Goal: Information Seeking & Learning: Learn about a topic

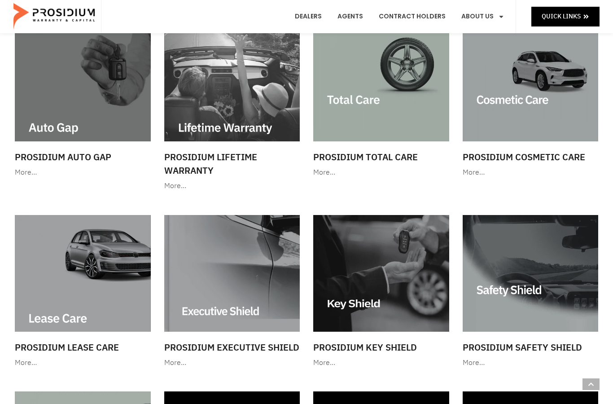
scroll to position [469, 0]
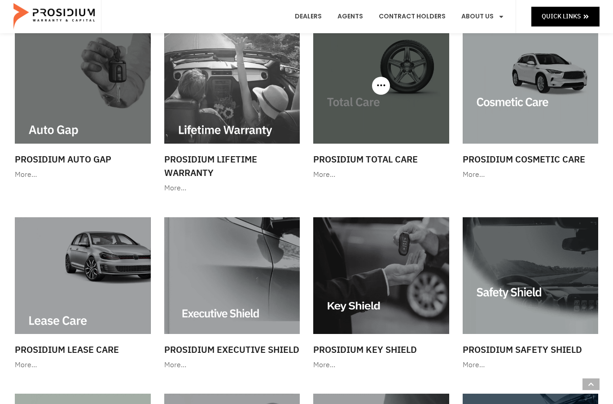
click at [381, 155] on h3 "Prosidium Total Care" at bounding box center [381, 158] width 136 height 13
click at [372, 119] on img at bounding box center [381, 85] width 136 height 116
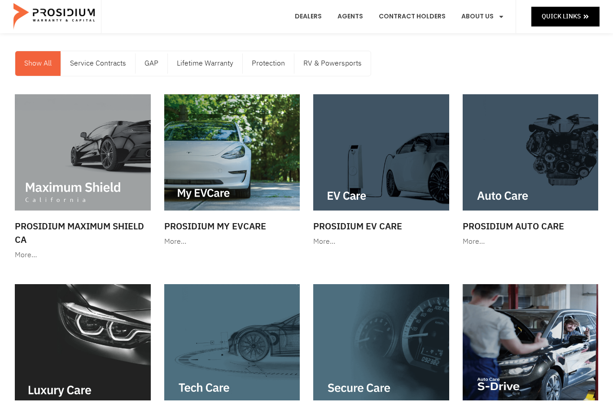
scroll to position [0, 0]
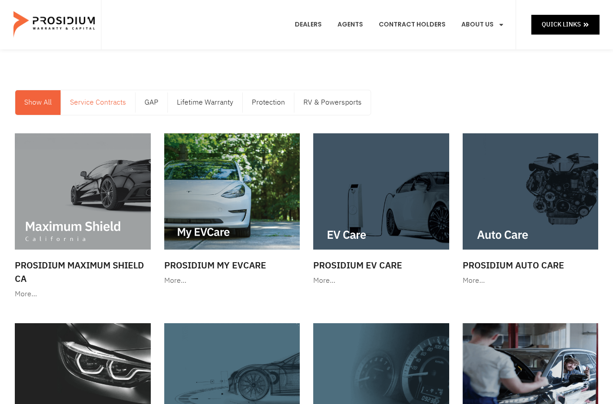
click at [87, 99] on link "Service Contracts" at bounding box center [98, 102] width 74 height 25
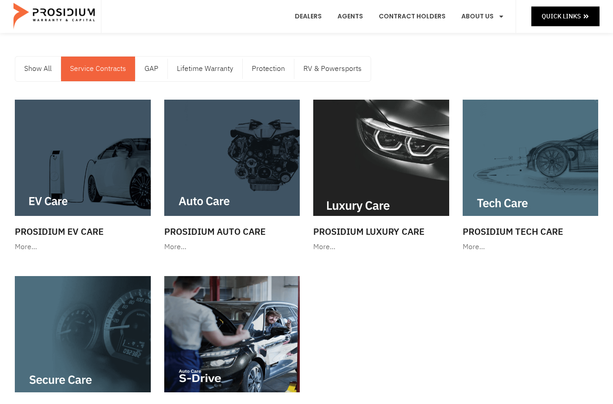
scroll to position [17, 0]
click at [156, 72] on link "GAP" at bounding box center [151, 69] width 32 height 25
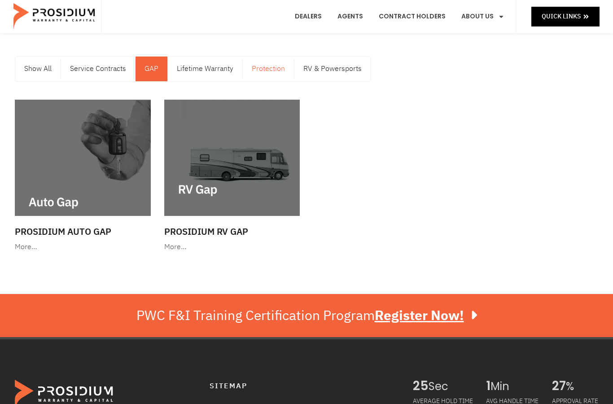
click at [270, 66] on link "Protection" at bounding box center [268, 69] width 51 height 25
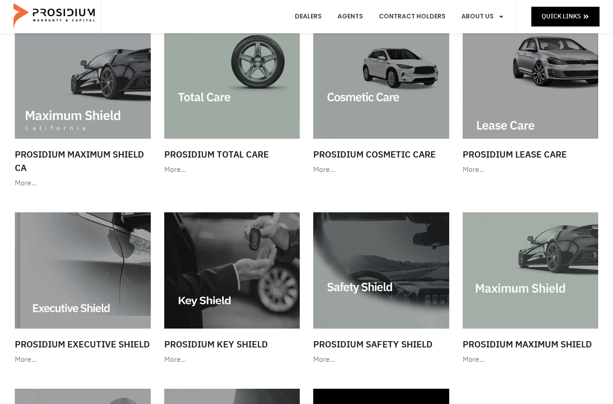
scroll to position [81, 0]
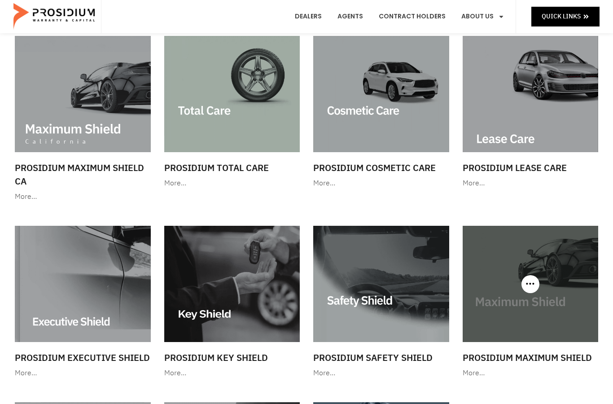
click at [539, 282] on img at bounding box center [530, 284] width 136 height 116
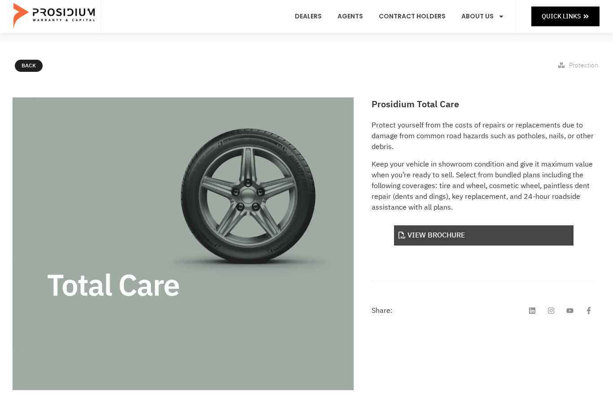
scroll to position [80, 0]
click at [476, 242] on link "View Brochure" at bounding box center [483, 235] width 179 height 20
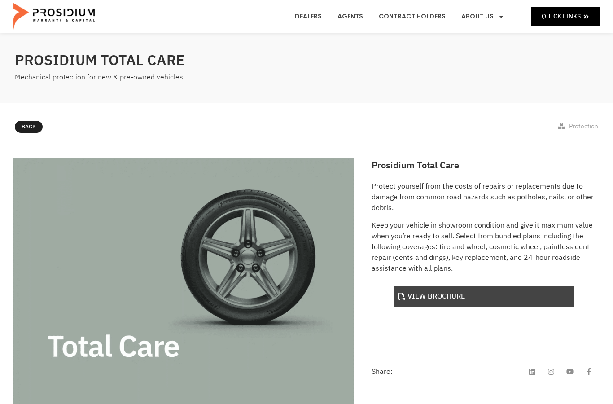
scroll to position [0, 0]
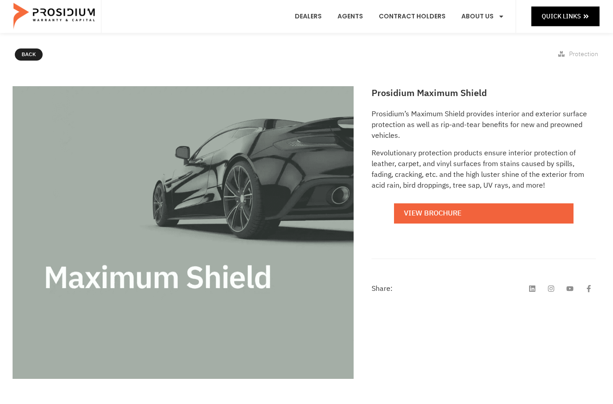
scroll to position [75, 0]
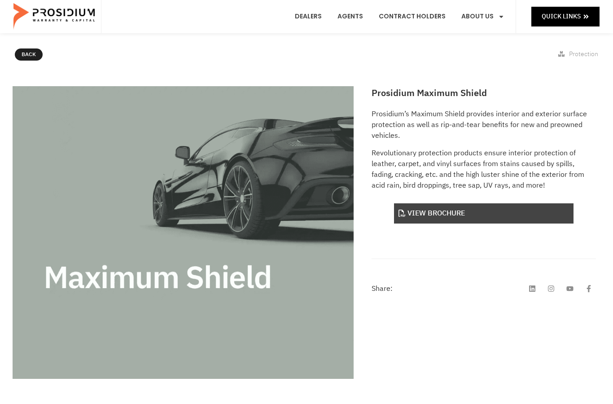
click at [499, 212] on link "View Brochure" at bounding box center [483, 213] width 179 height 20
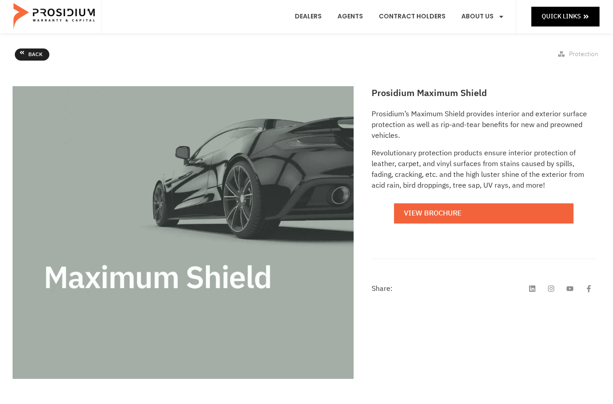
click at [27, 56] on link "Back" at bounding box center [32, 54] width 35 height 13
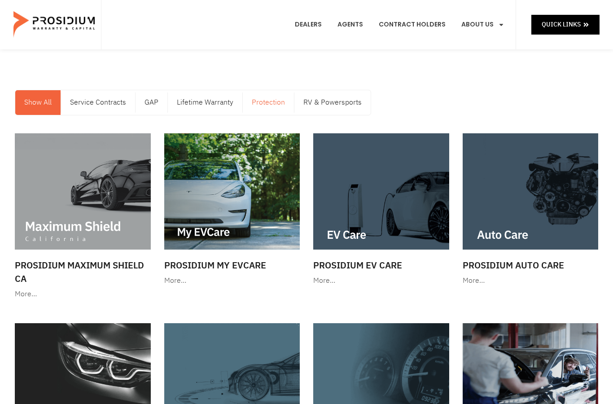
click at [275, 94] on link "Protection" at bounding box center [268, 102] width 51 height 25
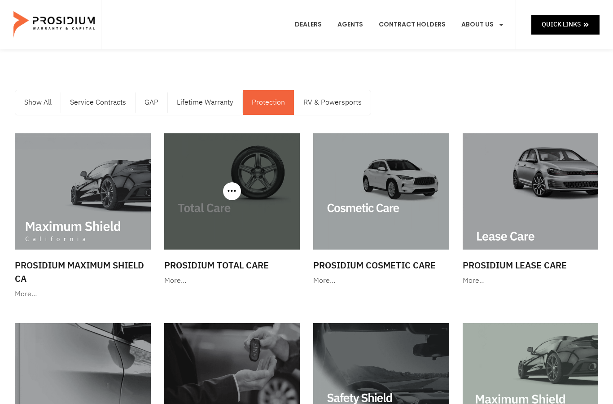
click at [214, 214] on img at bounding box center [232, 191] width 136 height 116
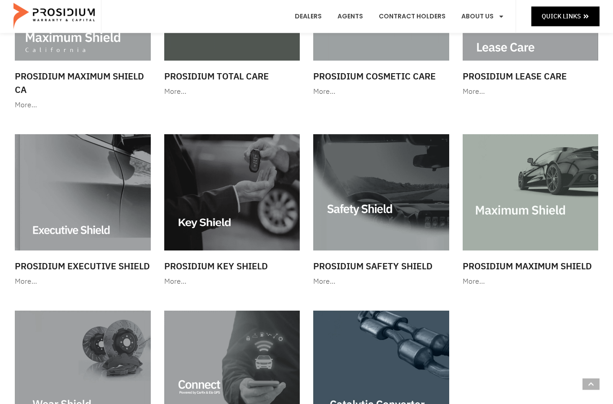
scroll to position [189, 0]
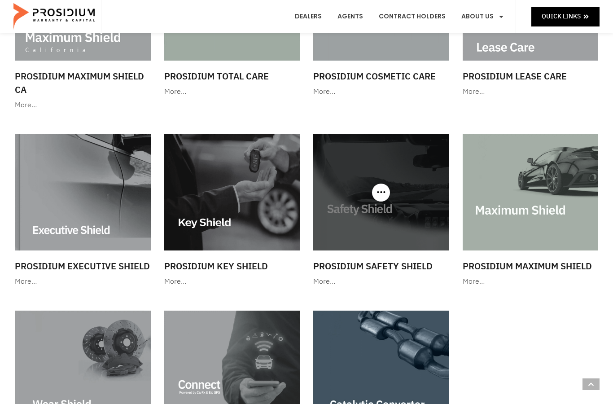
click at [399, 228] on img at bounding box center [381, 192] width 136 height 116
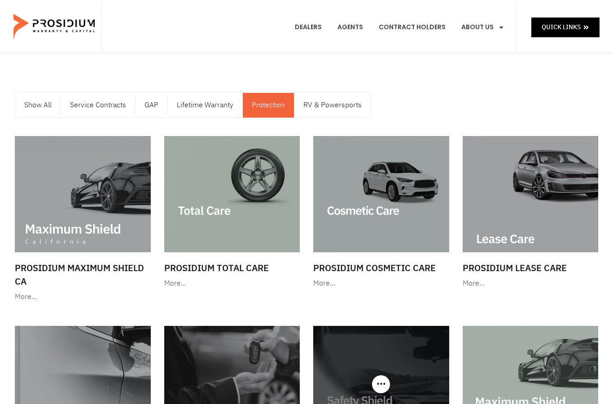
scroll to position [0, 0]
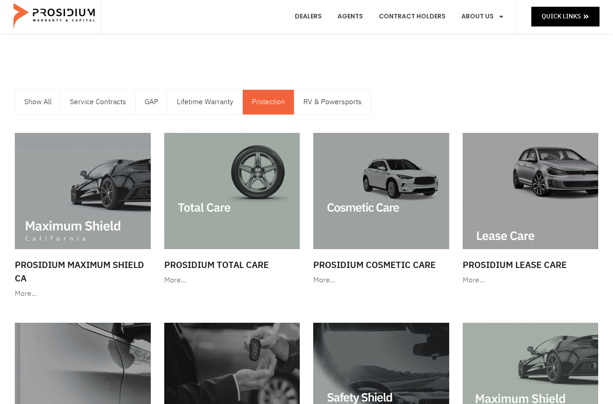
click at [445, 100] on div "Show All Service Contracts GAP Lifetime Warranty Protection RV & Powersports Sh…" at bounding box center [306, 102] width 592 height 35
click at [448, 98] on div "Show All Service Contracts GAP Lifetime Warranty Protection RV & Powersports Sh…" at bounding box center [306, 102] width 592 height 35
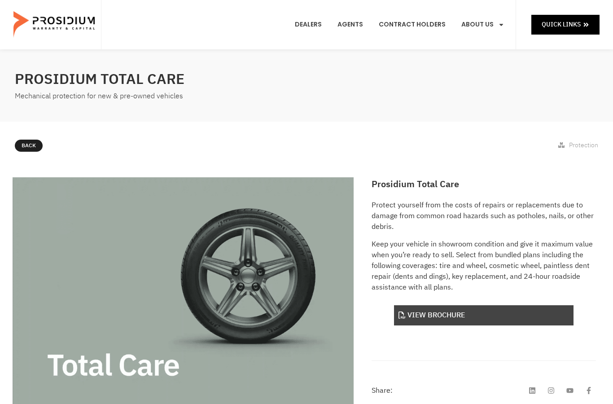
click at [466, 314] on link "View Brochure" at bounding box center [483, 315] width 179 height 20
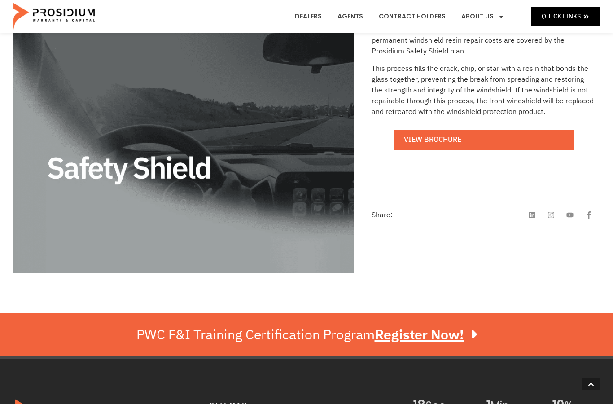
scroll to position [180, 0]
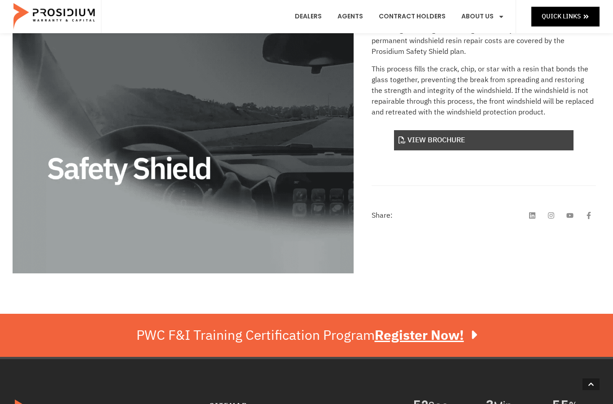
click at [527, 140] on link "View Brochure" at bounding box center [483, 140] width 179 height 20
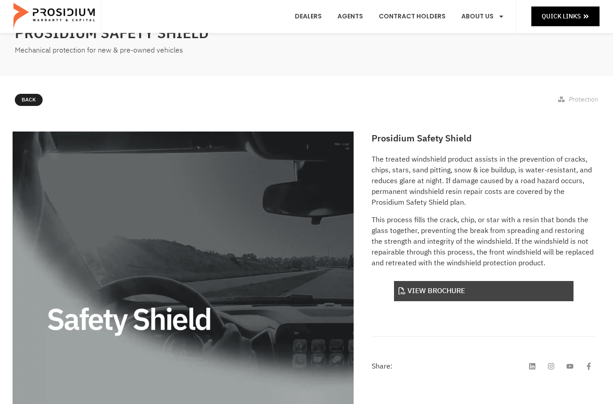
scroll to position [0, 0]
